Goal: Task Accomplishment & Management: Manage account settings

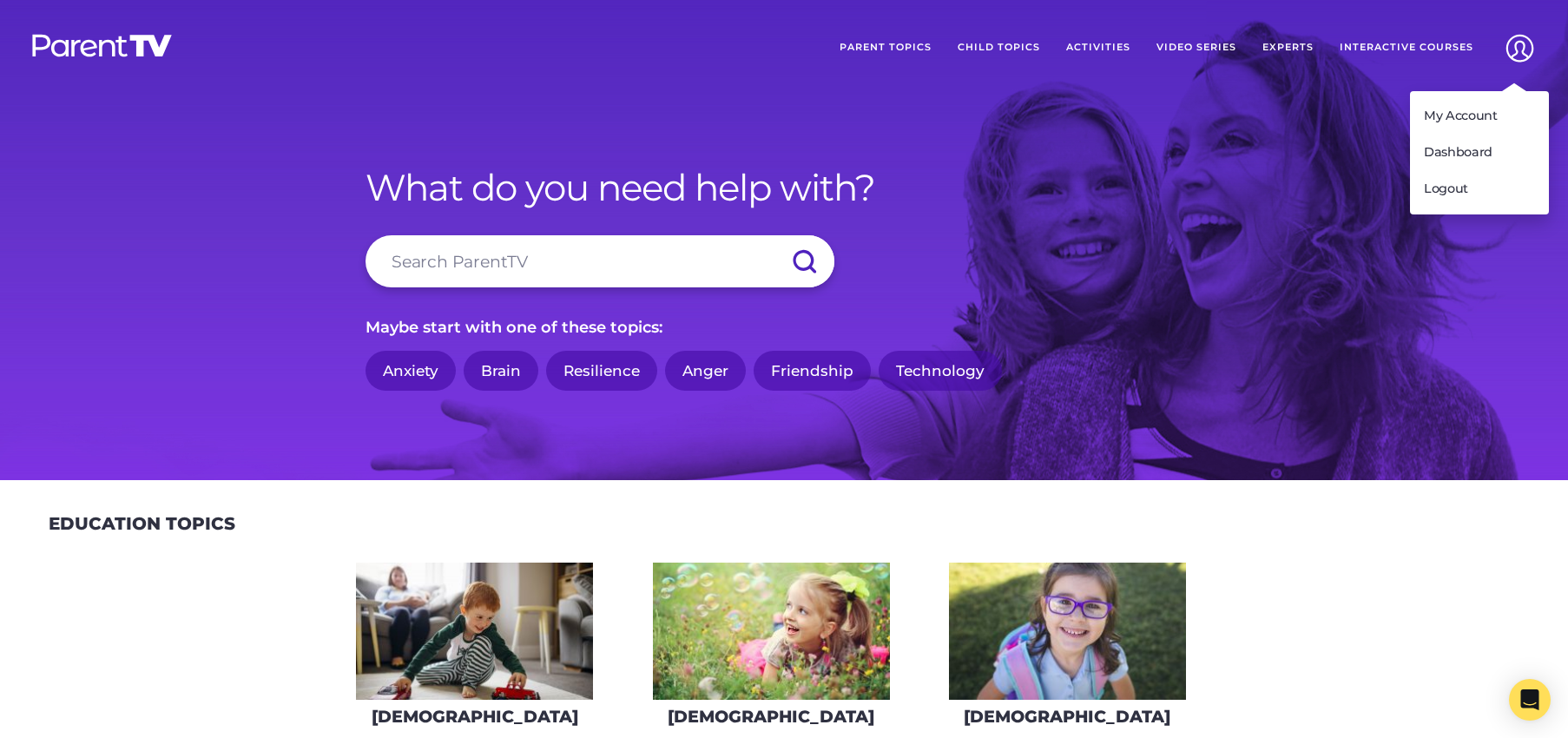
click at [1510, 53] on img at bounding box center [1519, 48] width 45 height 45
click at [1484, 120] on link "My Account" at bounding box center [1480, 116] width 139 height 36
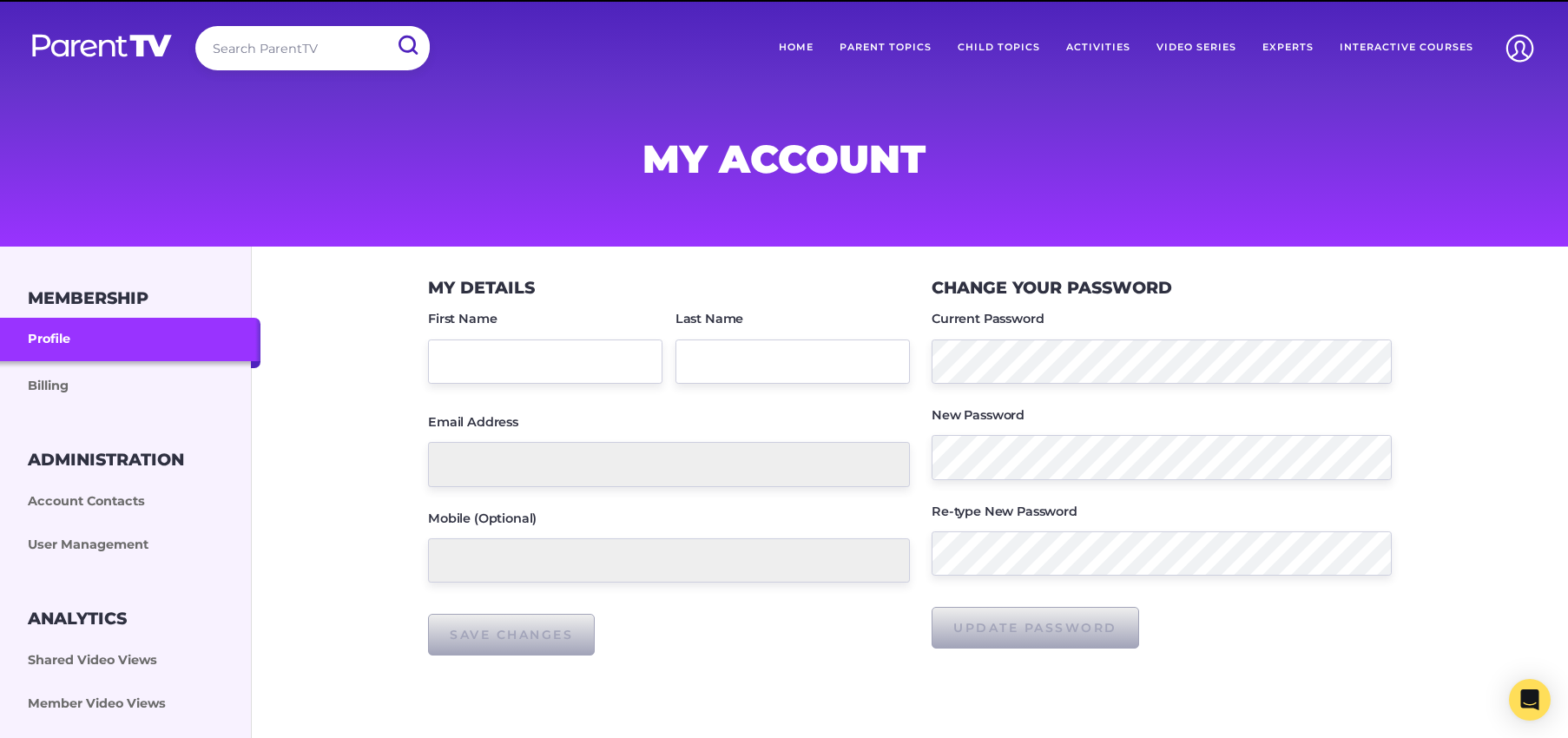
type input "Kristy"
type input "Polimeno"
type input "hpcps.admin@cewa.edu.au"
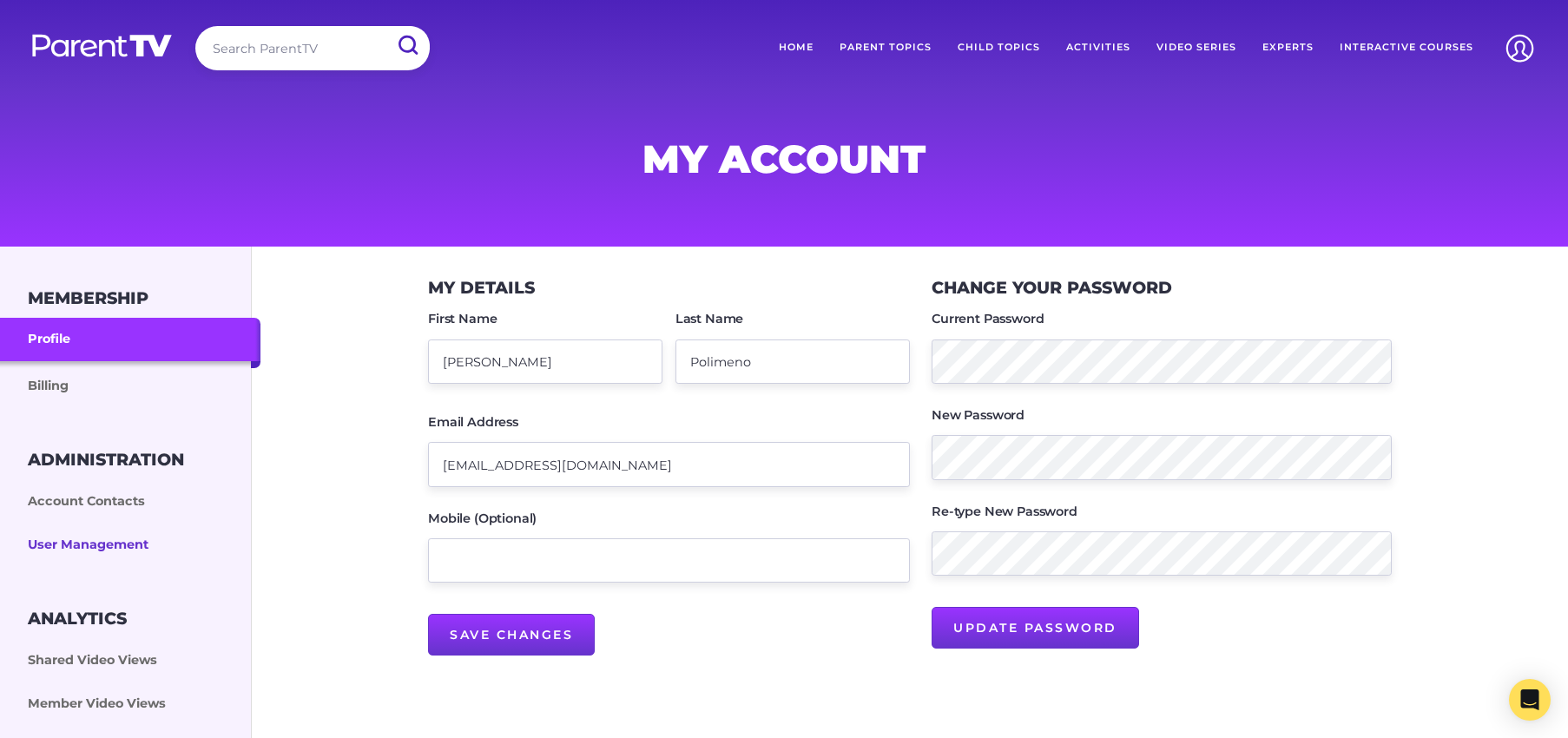
click at [110, 537] on link "User Management" at bounding box center [130, 545] width 261 height 44
